Goal: Transaction & Acquisition: Purchase product/service

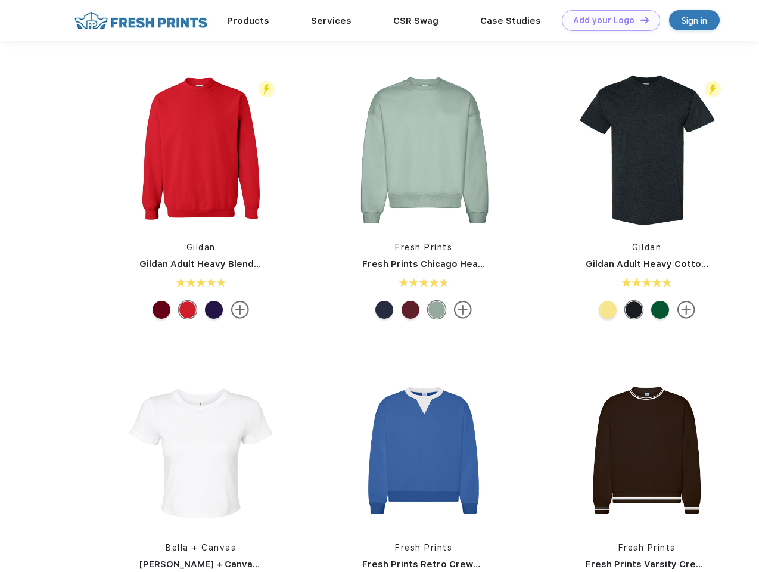
scroll to position [1, 0]
click at [607, 20] on link "Add your Logo Design Tool" at bounding box center [611, 20] width 98 height 21
click at [0, 0] on div "Design Tool" at bounding box center [0, 0] width 0 height 0
click at [639, 20] on link "Add your Logo Design Tool" at bounding box center [611, 20] width 98 height 21
click at [201, 150] on img at bounding box center [201, 150] width 158 height 158
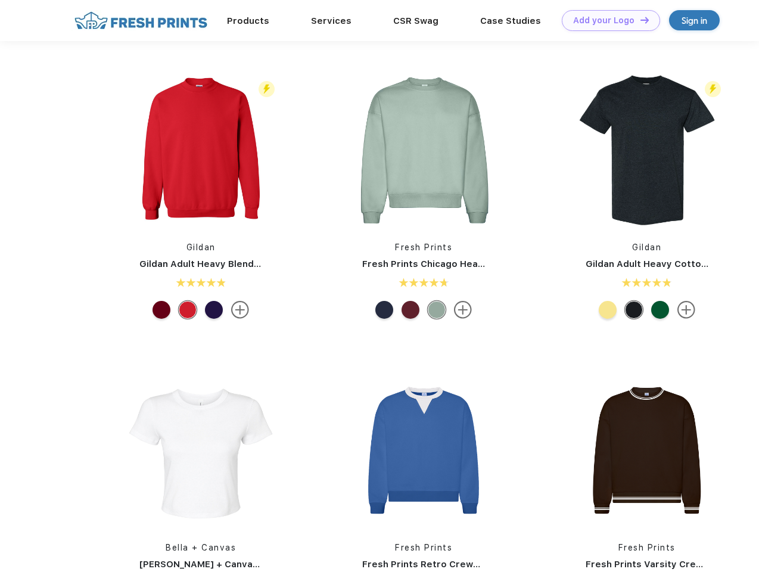
click at [161, 310] on div at bounding box center [162, 310] width 18 height 18
click at [188, 310] on div at bounding box center [188, 310] width 18 height 18
click at [214, 310] on div at bounding box center [214, 310] width 18 height 18
click at [424, 150] on img at bounding box center [423, 150] width 158 height 158
click at [384, 310] on div at bounding box center [384, 310] width 18 height 18
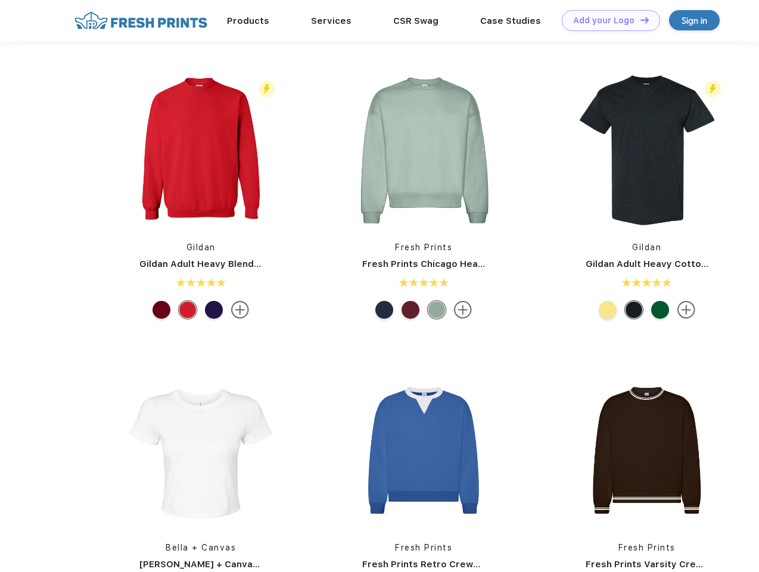
click at [411, 310] on div at bounding box center [411, 310] width 18 height 18
